Goal: Check status

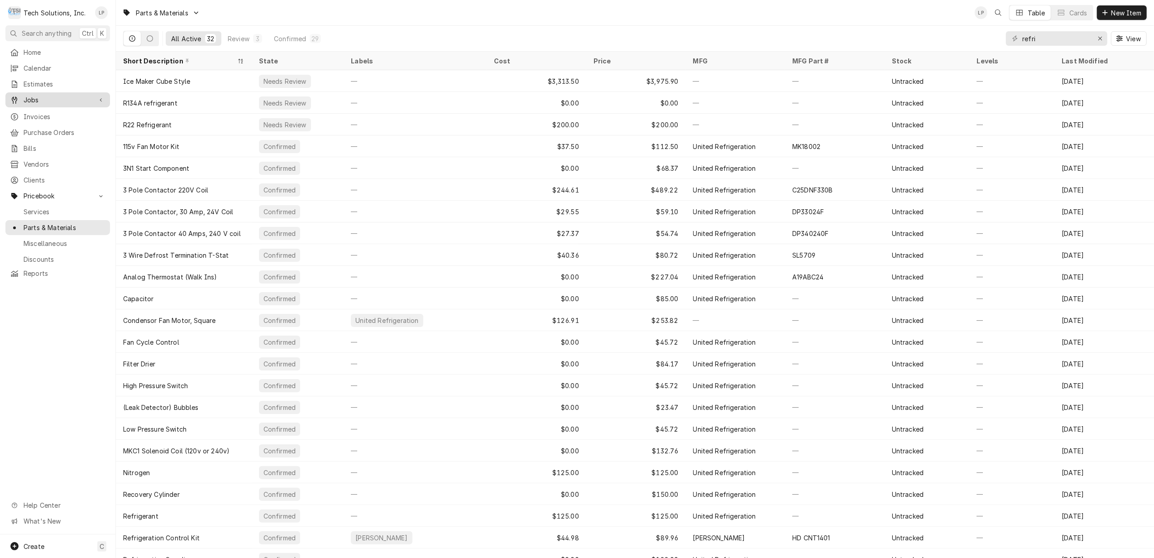
drag, startPoint x: 33, startPoint y: 96, endPoint x: 38, endPoint y: 98, distance: 4.9
click at [38, 98] on span "Jobs" at bounding box center [58, 100] width 68 height 10
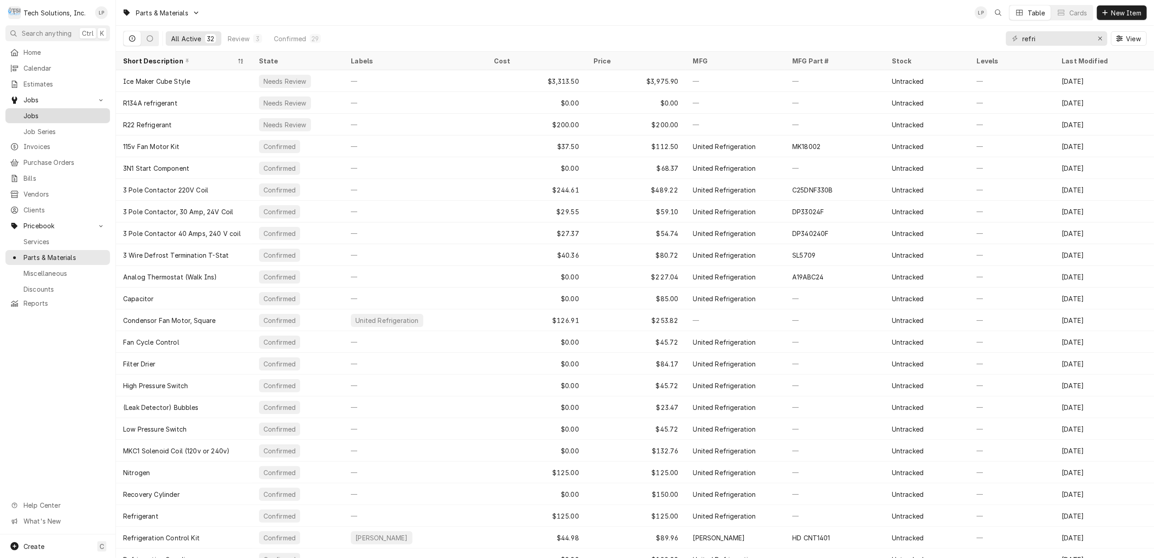
click at [33, 113] on span "Jobs" at bounding box center [65, 116] width 82 height 10
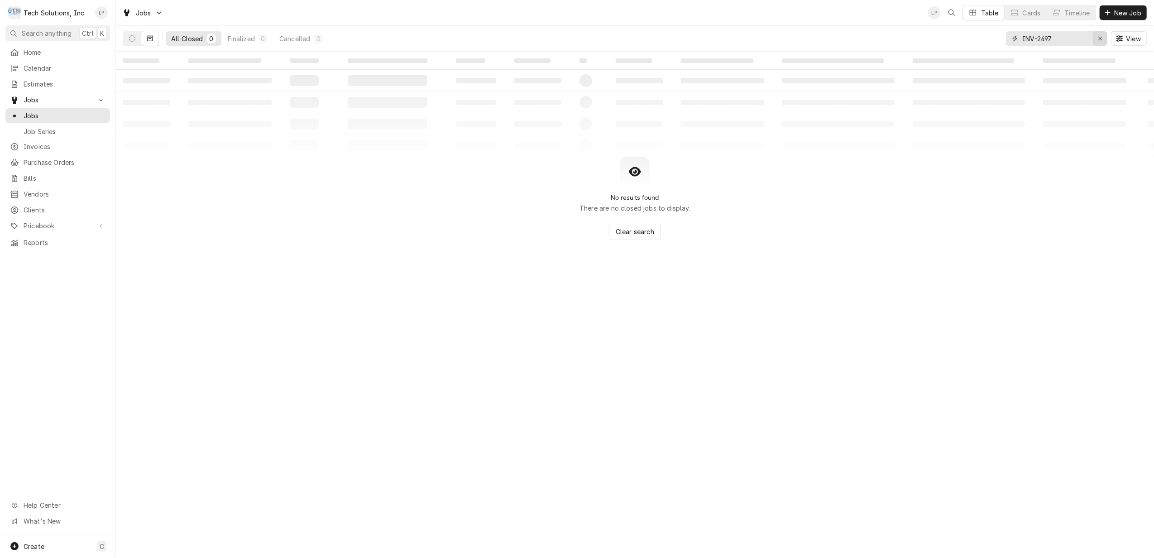
click at [1094, 36] on button "Erase input" at bounding box center [1100, 38] width 14 height 14
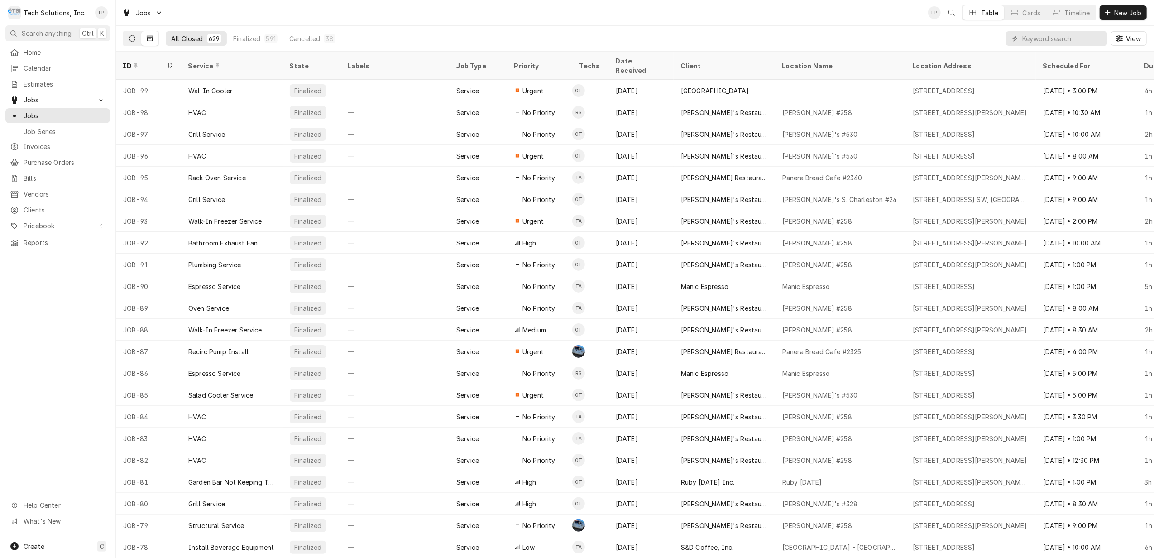
click at [131, 40] on icon "Dynamic Content Wrapper" at bounding box center [132, 38] width 6 height 6
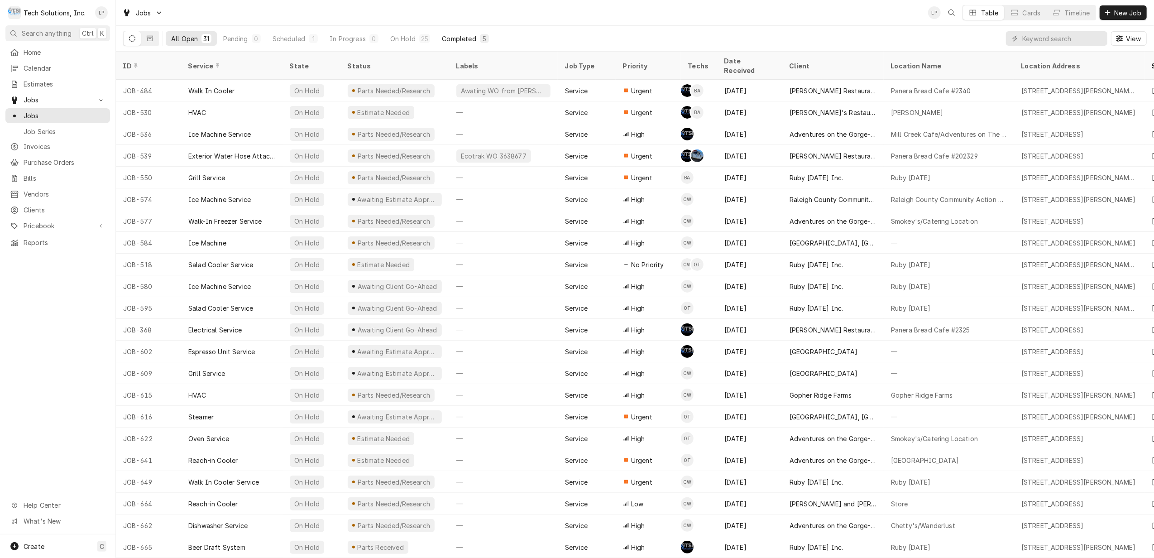
click at [456, 39] on div "Completed" at bounding box center [459, 39] width 34 height 10
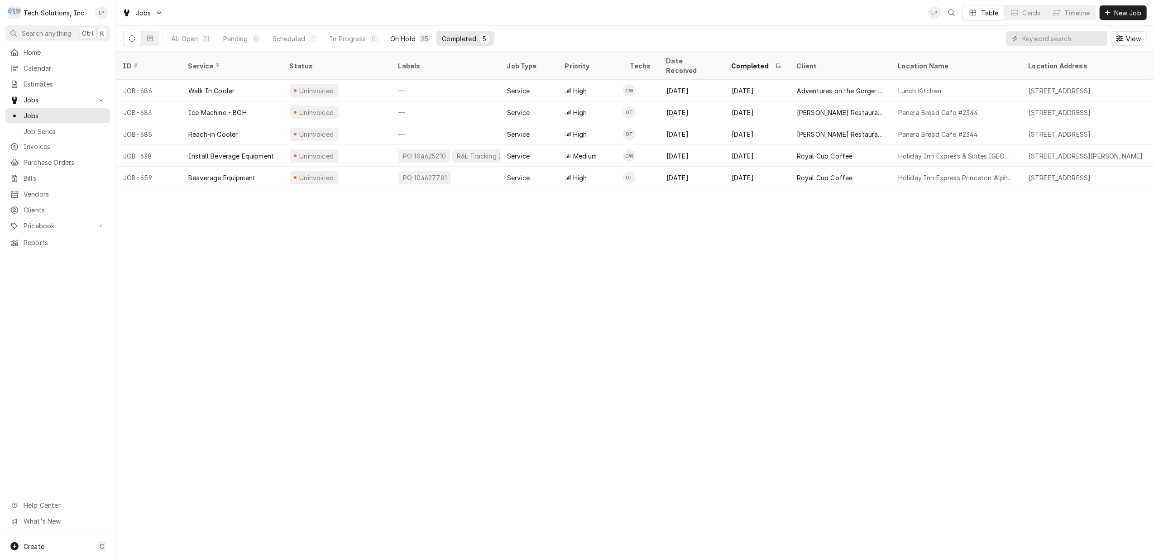
click at [406, 38] on div "On Hold" at bounding box center [402, 39] width 25 height 10
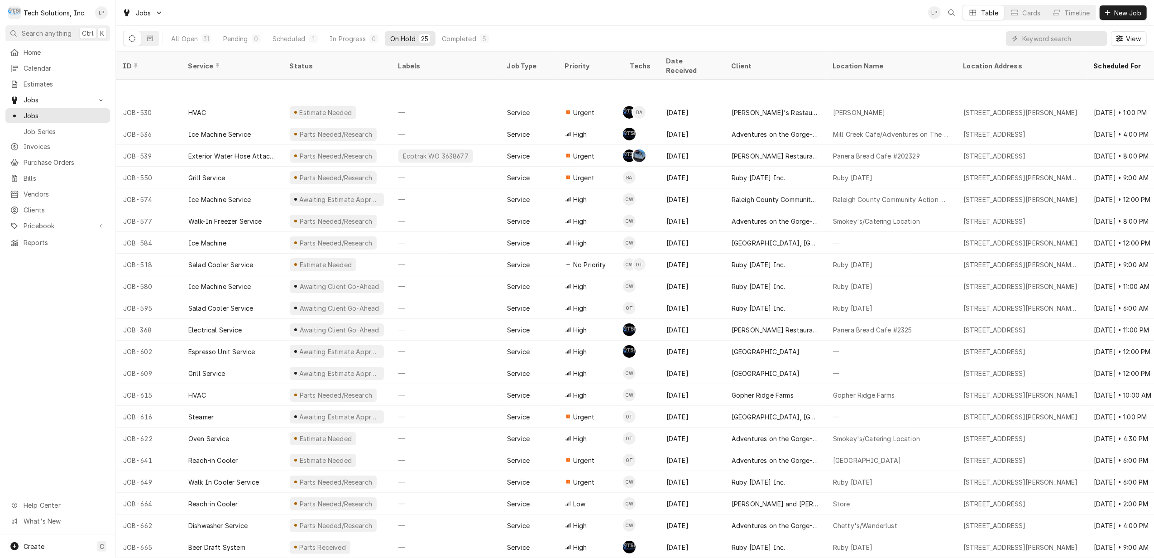
scroll to position [64, 0]
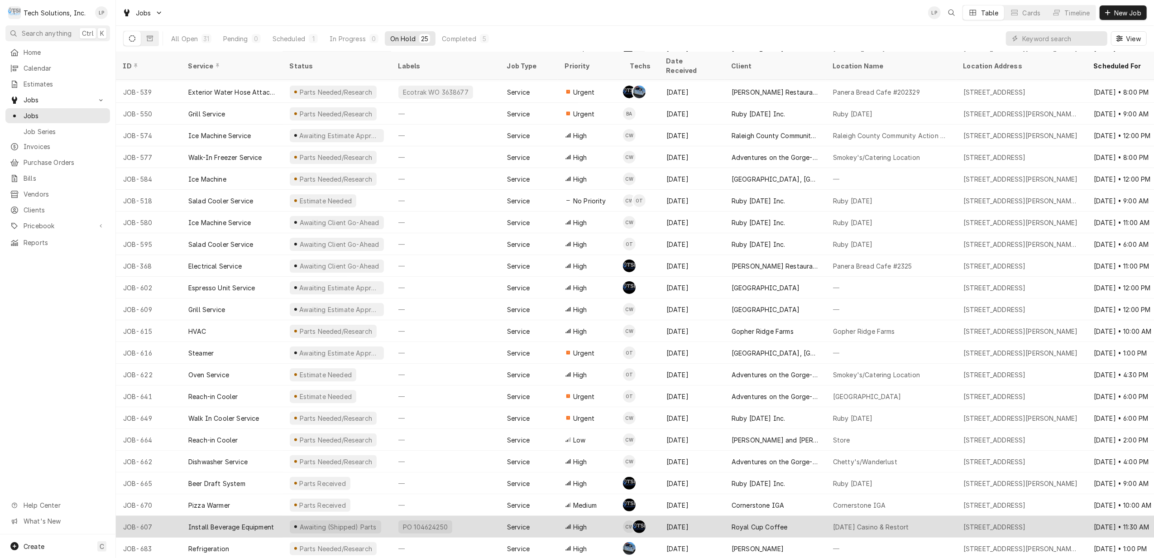
click at [483, 517] on div "PO 104624250" at bounding box center [445, 527] width 109 height 22
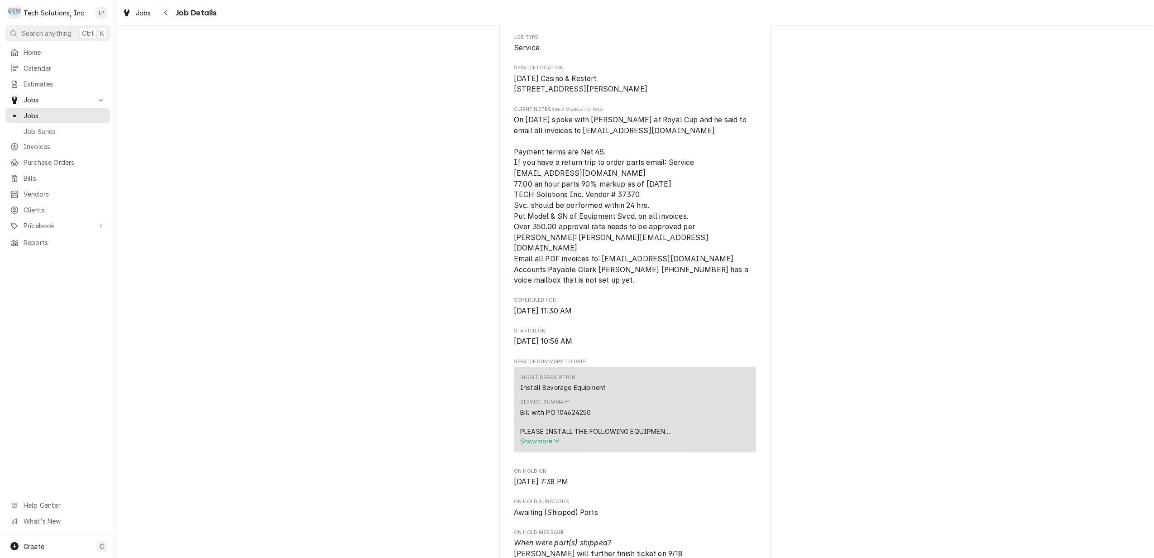
scroll to position [181, 0]
